Goal: Task Accomplishment & Management: Use online tool/utility

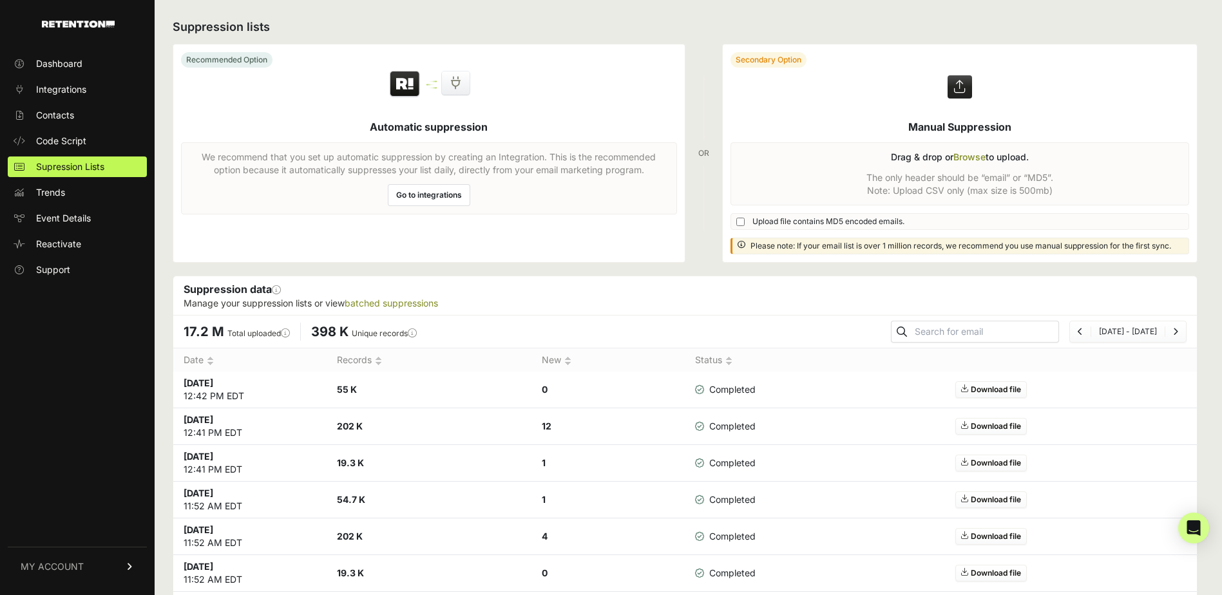
click at [973, 158] on label at bounding box center [960, 153] width 475 height 218
click at [0, 0] on input "file" at bounding box center [0, 0] width 0 height 0
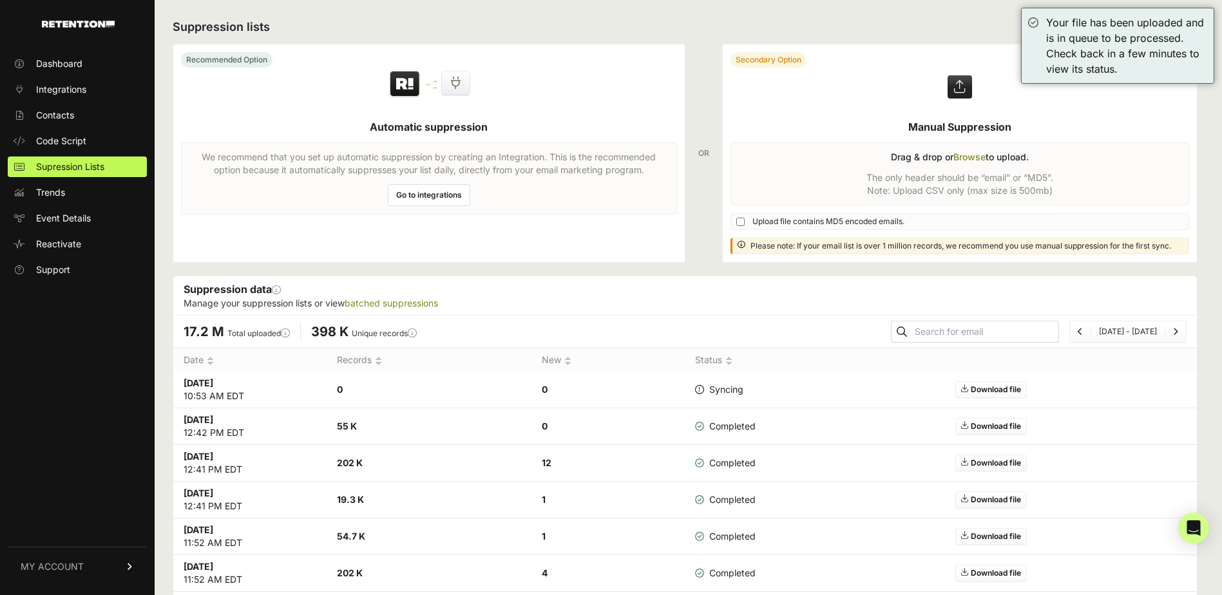
click at [961, 162] on label at bounding box center [960, 153] width 475 height 218
click at [0, 0] on input "file" at bounding box center [0, 0] width 0 height 0
click at [965, 159] on label at bounding box center [960, 153] width 475 height 218
click at [0, 0] on input "file" at bounding box center [0, 0] width 0 height 0
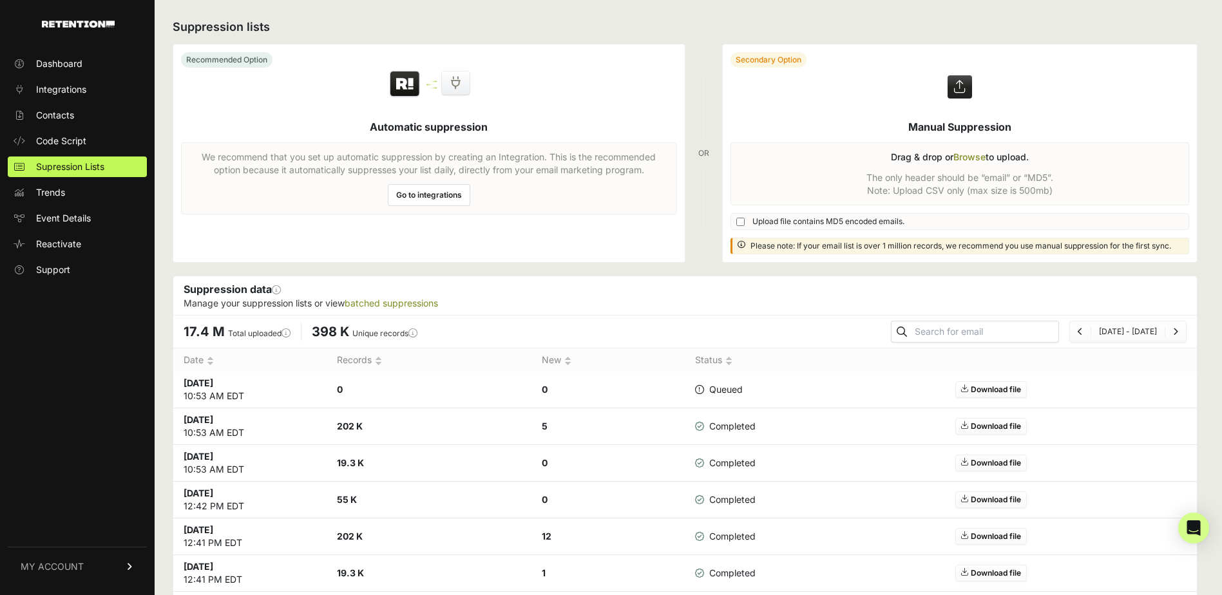
click at [110, 118] on link "Contacts" at bounding box center [77, 115] width 139 height 21
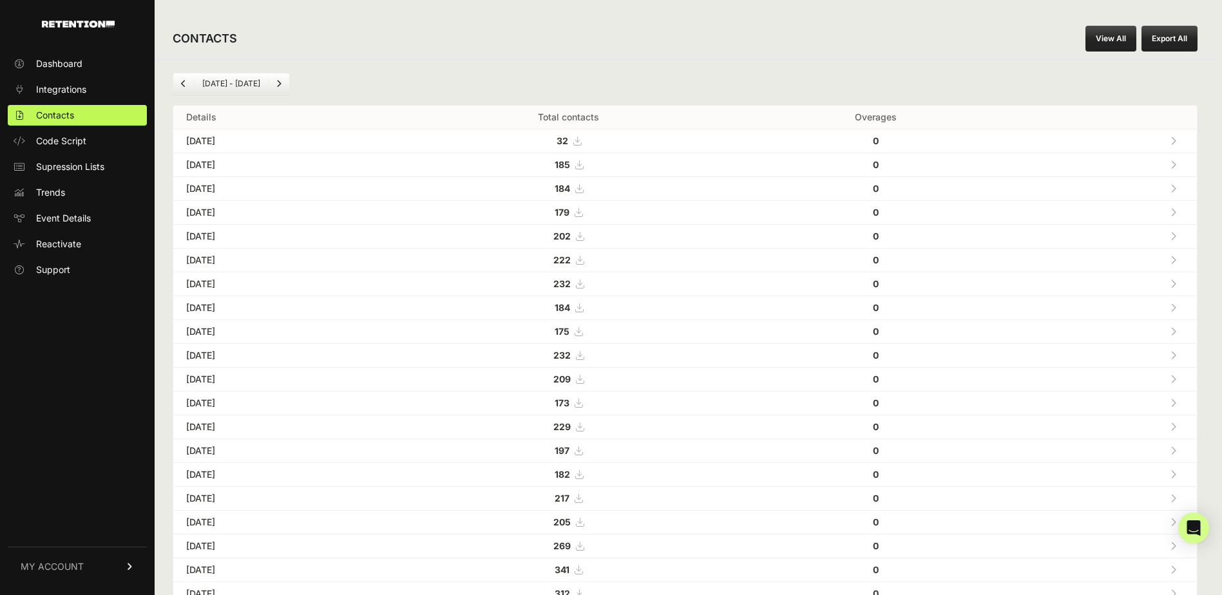
click at [1183, 43] on button "Export All" at bounding box center [1170, 39] width 56 height 26
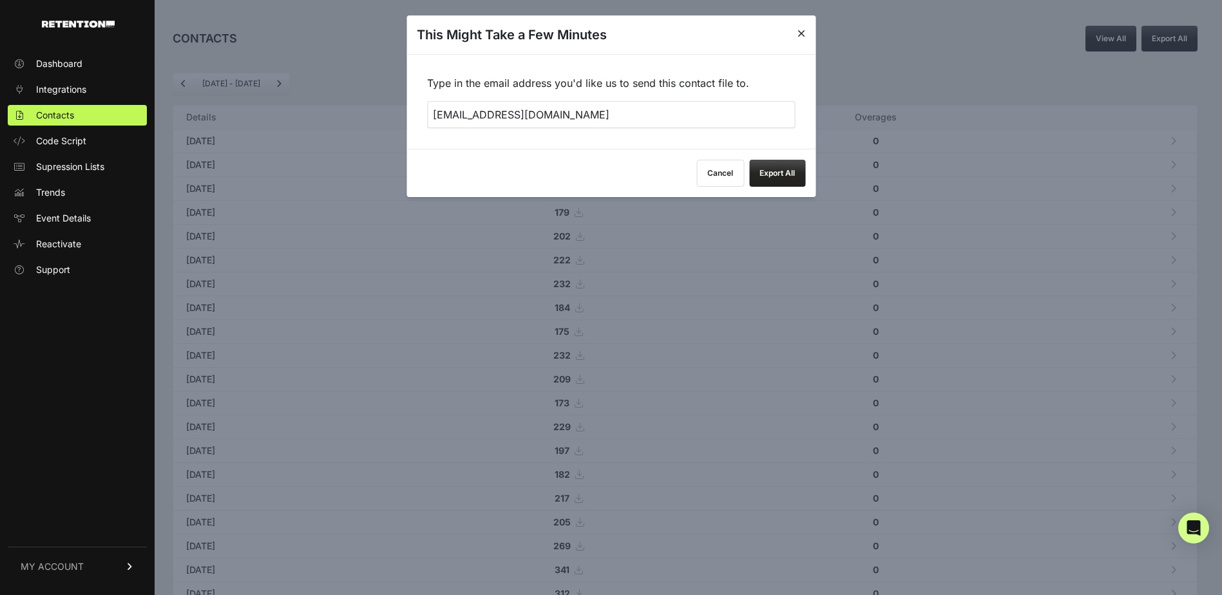
click at [775, 169] on div "Cancel Export All" at bounding box center [611, 173] width 409 height 48
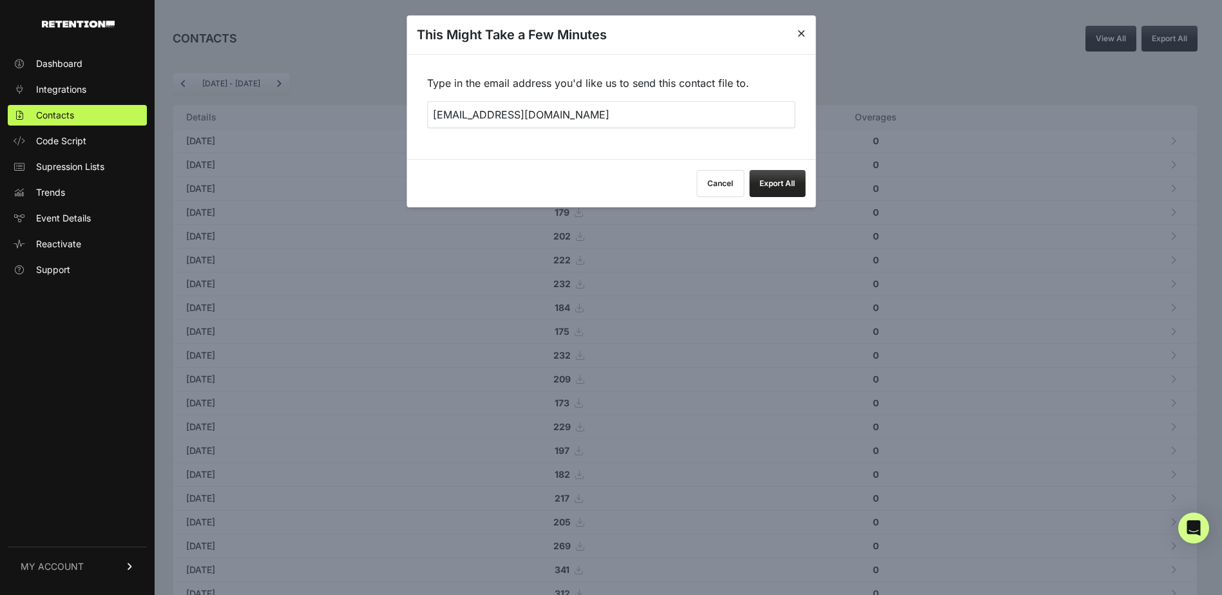
click at [772, 180] on button "Export All" at bounding box center [777, 183] width 56 height 27
